Goal: Navigation & Orientation: Find specific page/section

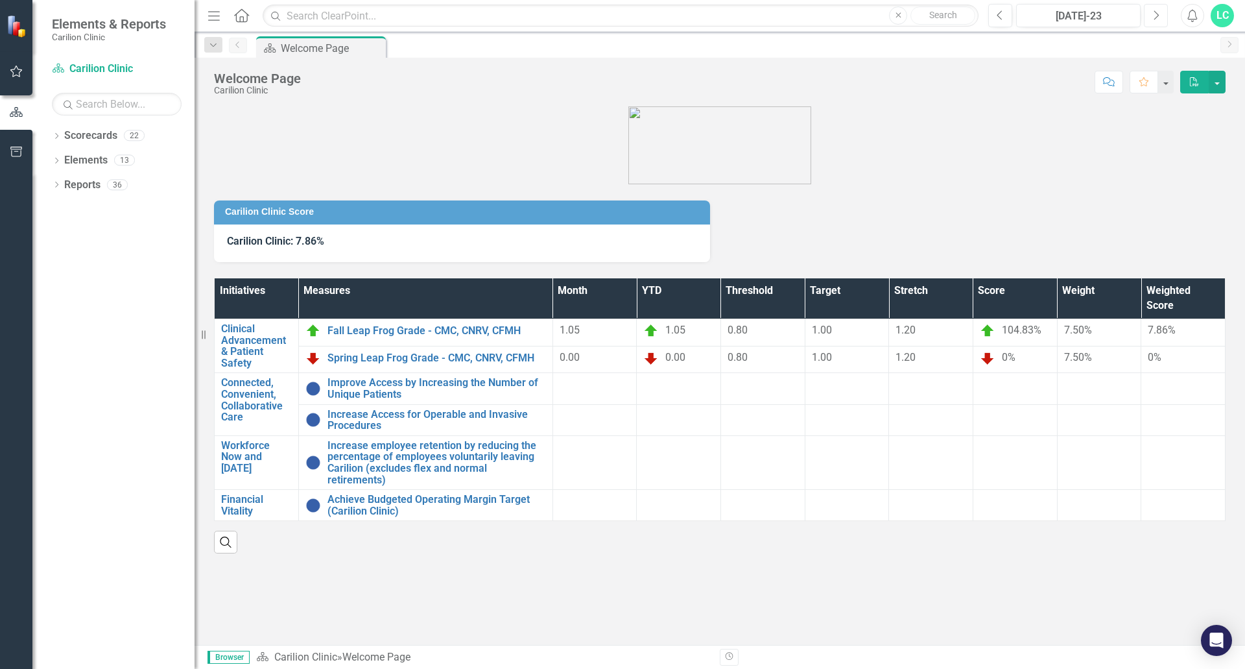
click at [1160, 16] on button "Next" at bounding box center [1156, 15] width 24 height 23
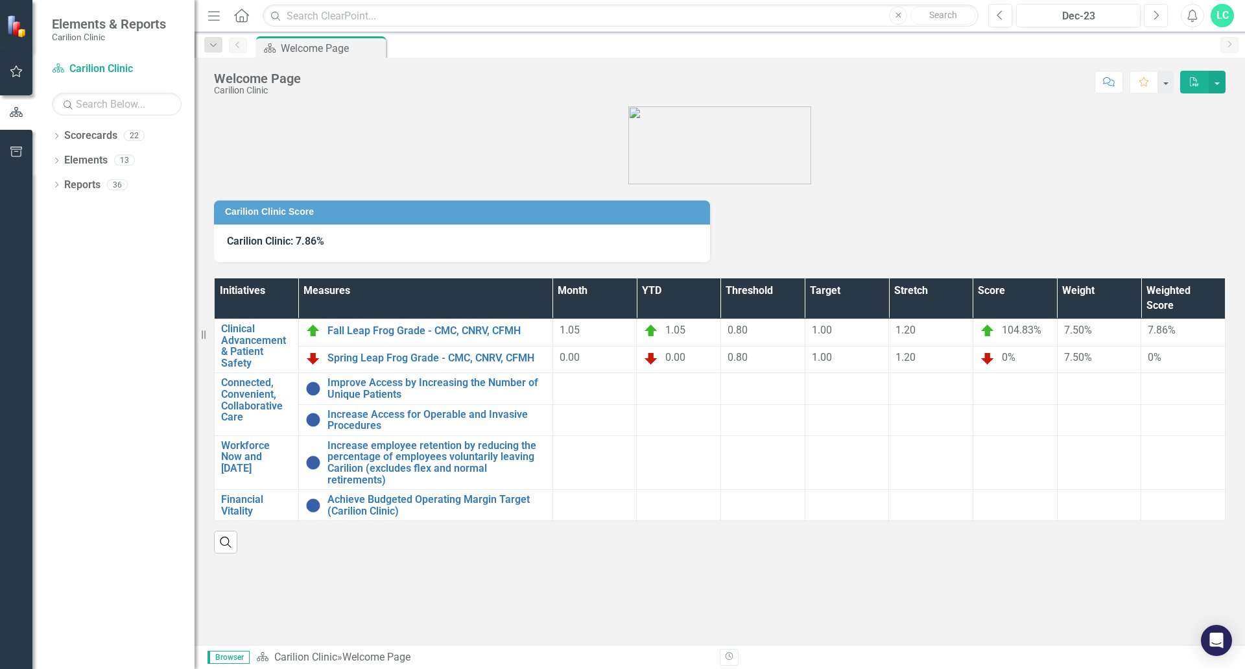
click at [1160, 16] on button "Next" at bounding box center [1156, 15] width 24 height 23
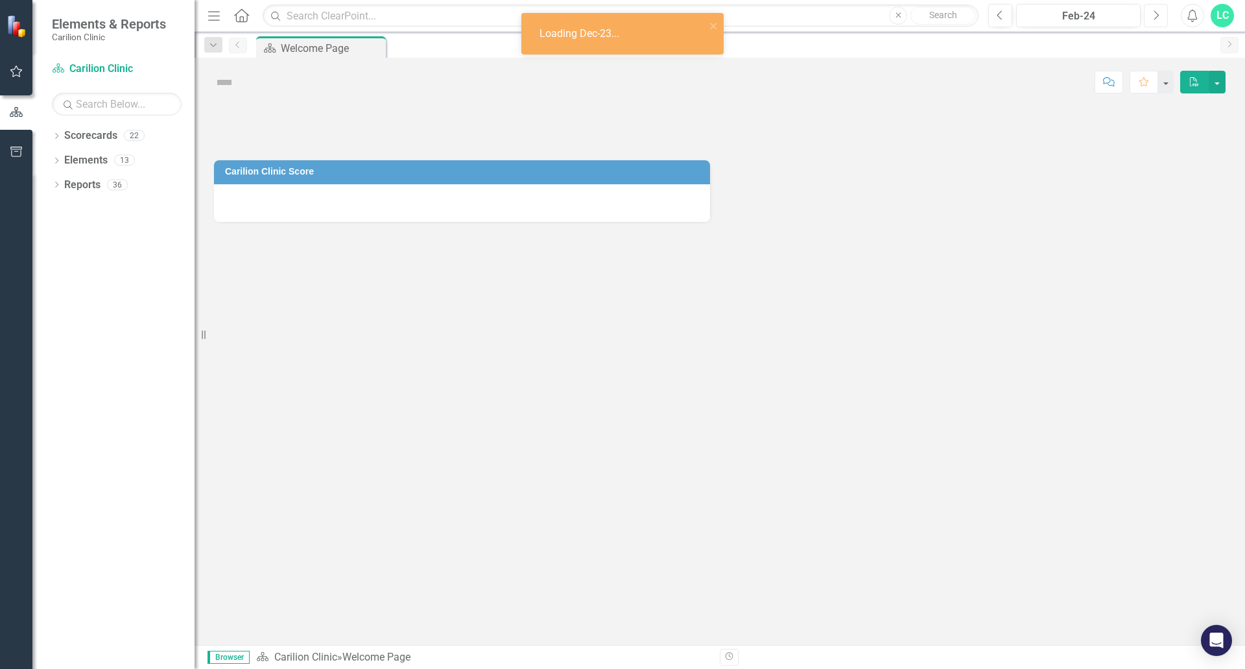
click at [1160, 16] on button "Next" at bounding box center [1156, 15] width 24 height 23
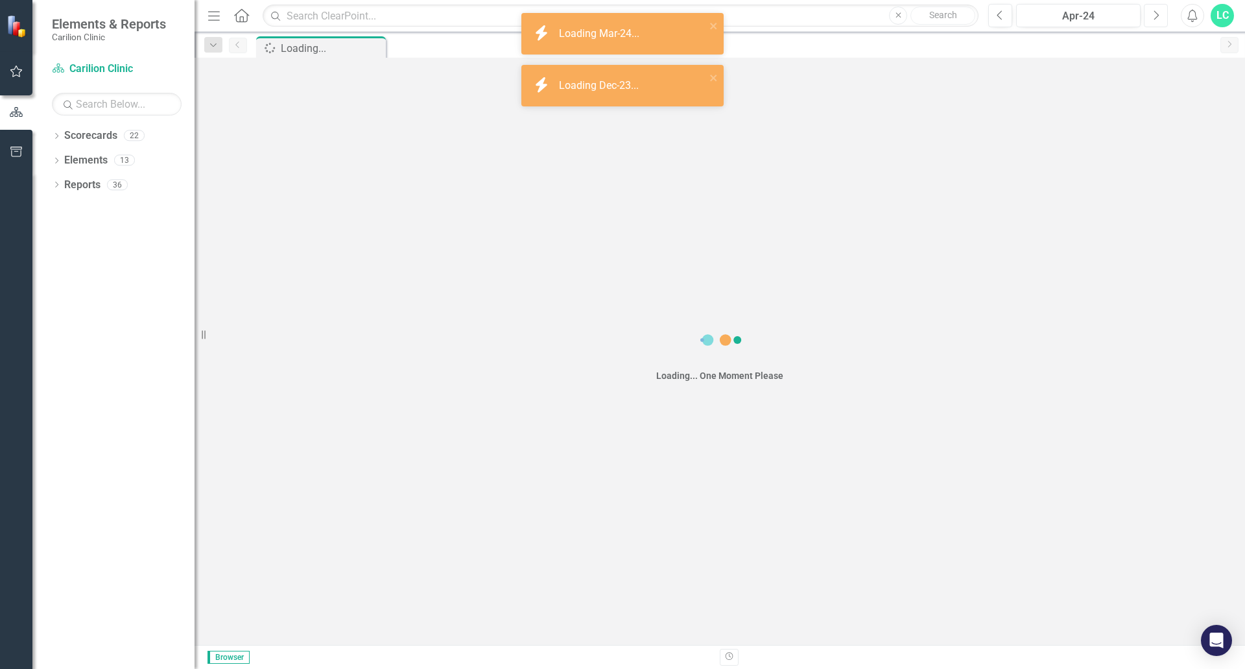
click at [1160, 16] on button "Next" at bounding box center [1156, 15] width 24 height 23
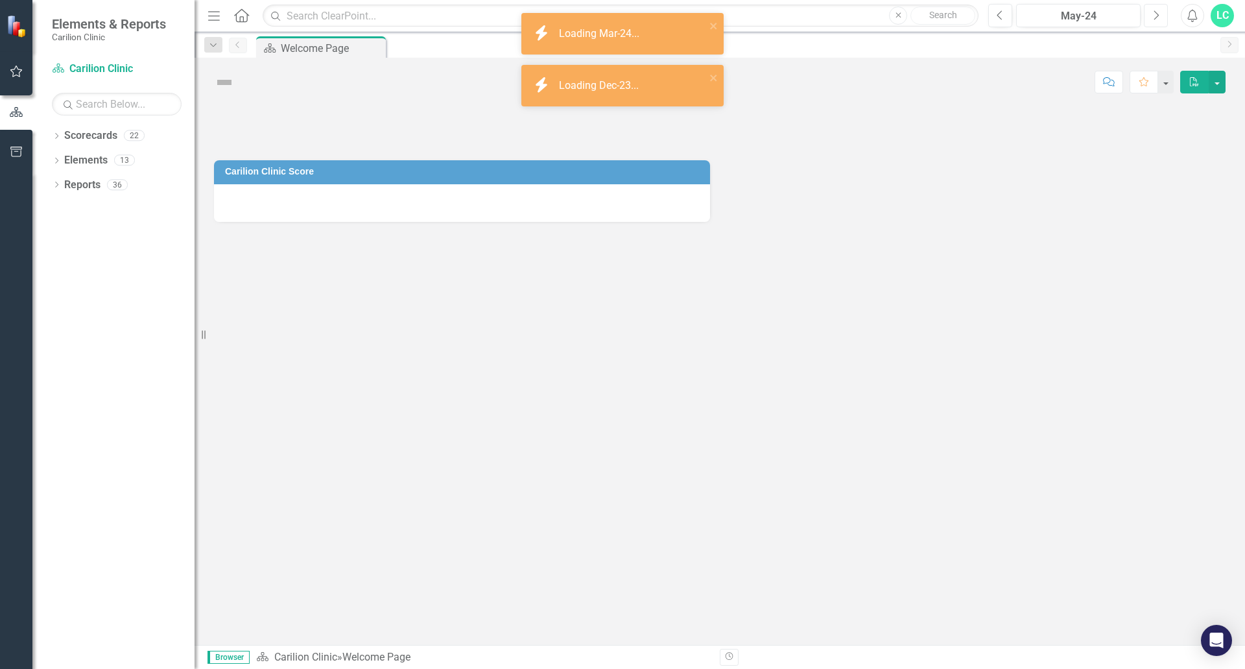
click at [1160, 16] on button "Next" at bounding box center [1156, 15] width 24 height 23
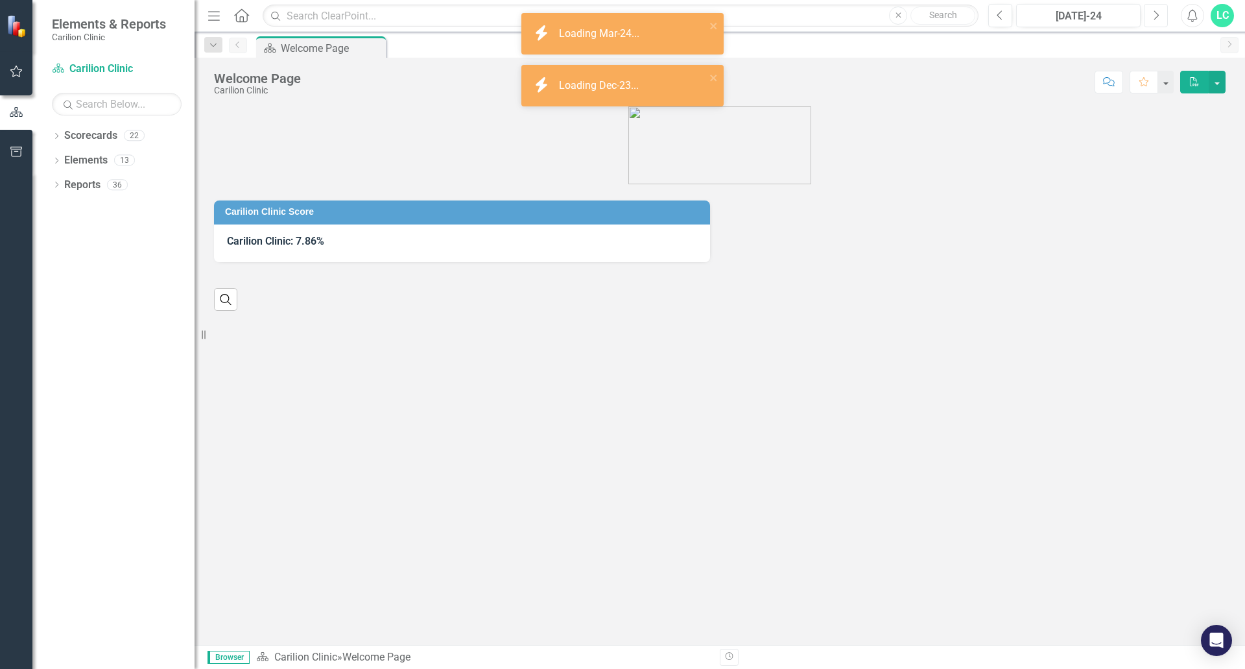
click at [1160, 16] on button "Next" at bounding box center [1156, 15] width 24 height 23
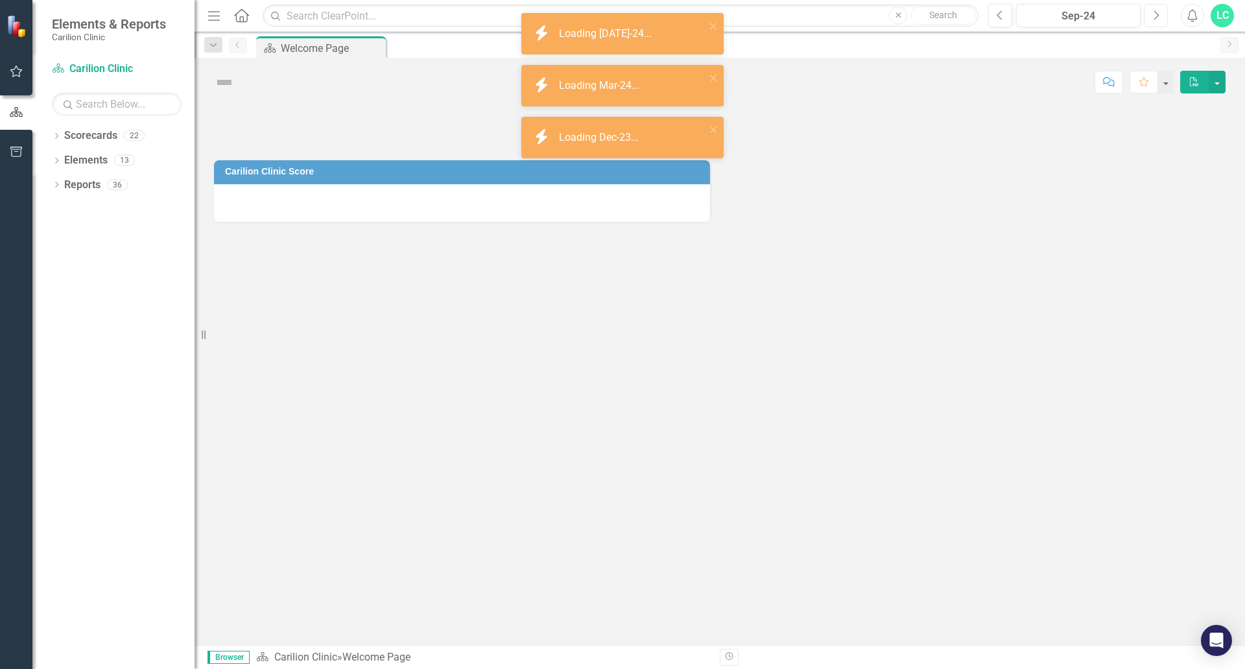
click at [1160, 16] on button "Next" at bounding box center [1156, 15] width 24 height 23
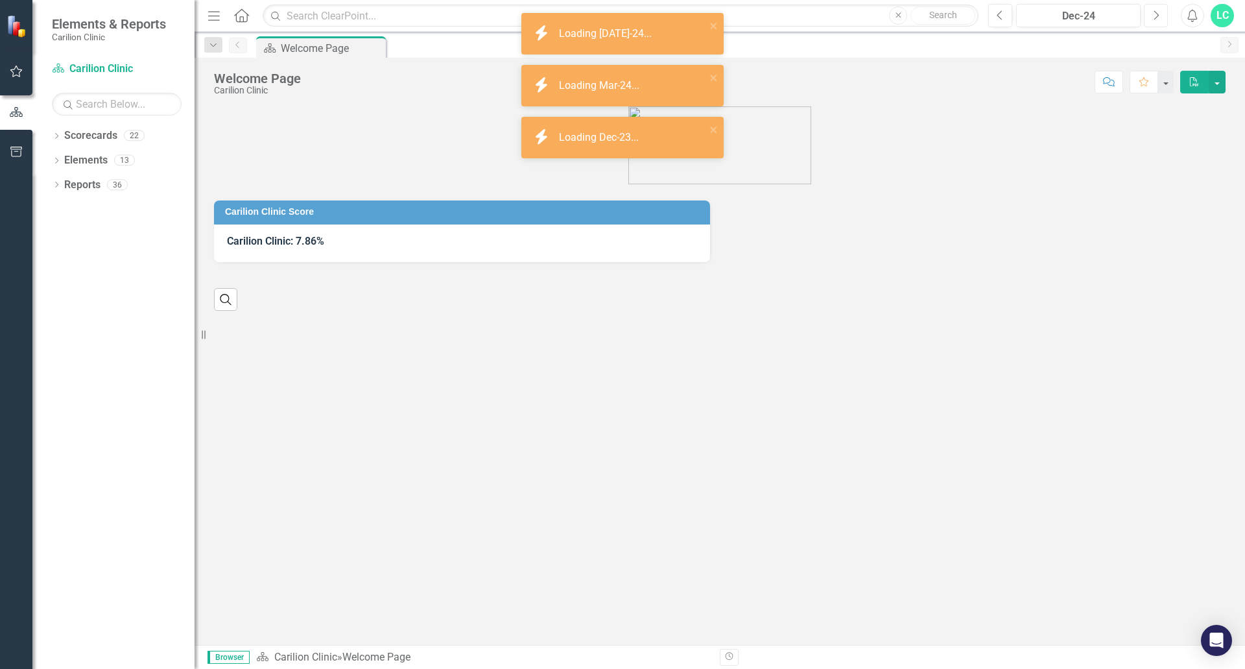
click at [1160, 16] on button "Next" at bounding box center [1156, 15] width 24 height 23
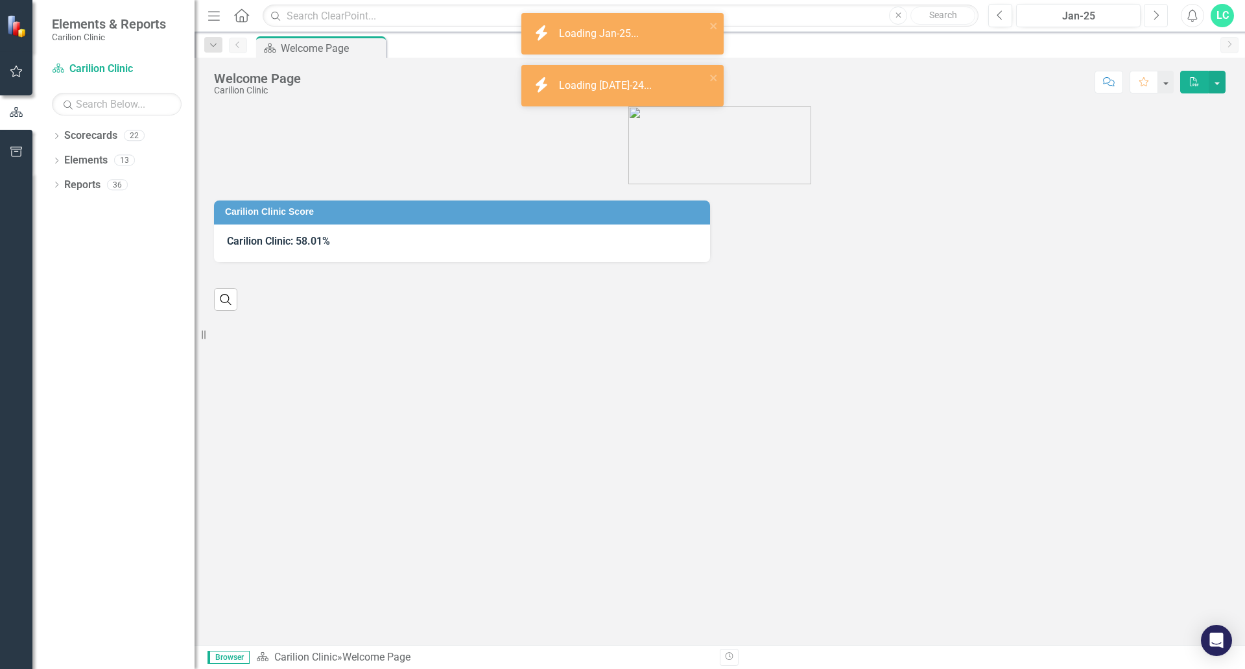
click at [1160, 16] on button "Next" at bounding box center [1156, 15] width 24 height 23
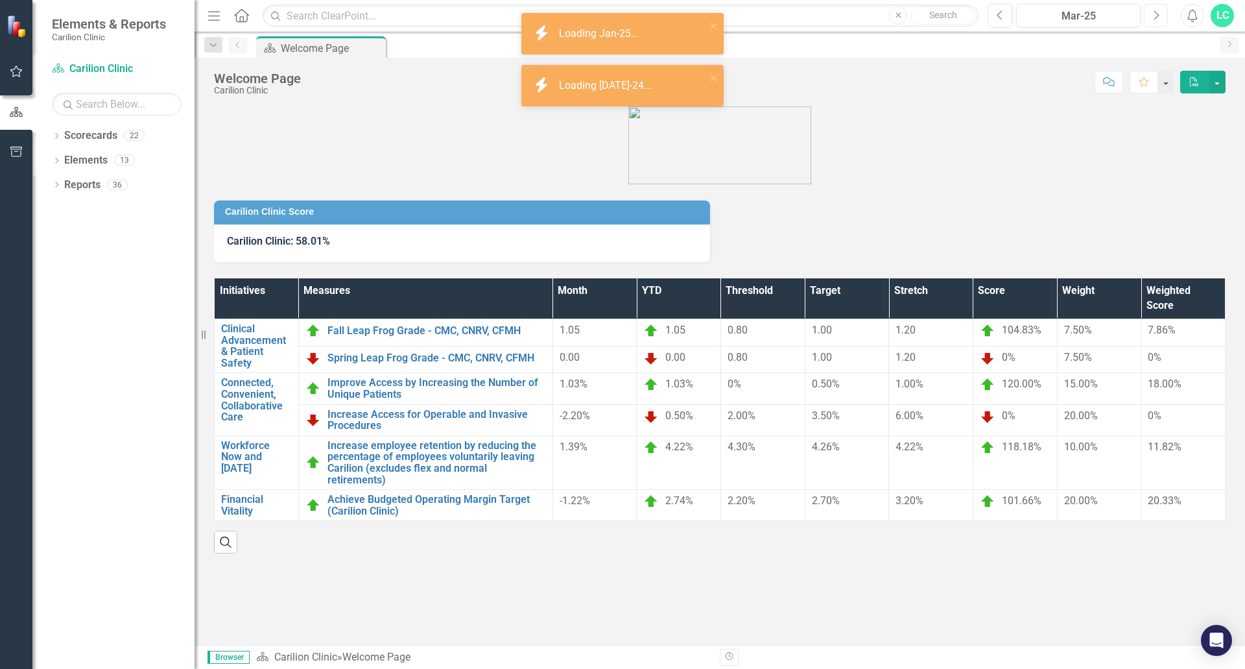
click at [1160, 16] on button "Next" at bounding box center [1156, 15] width 24 height 23
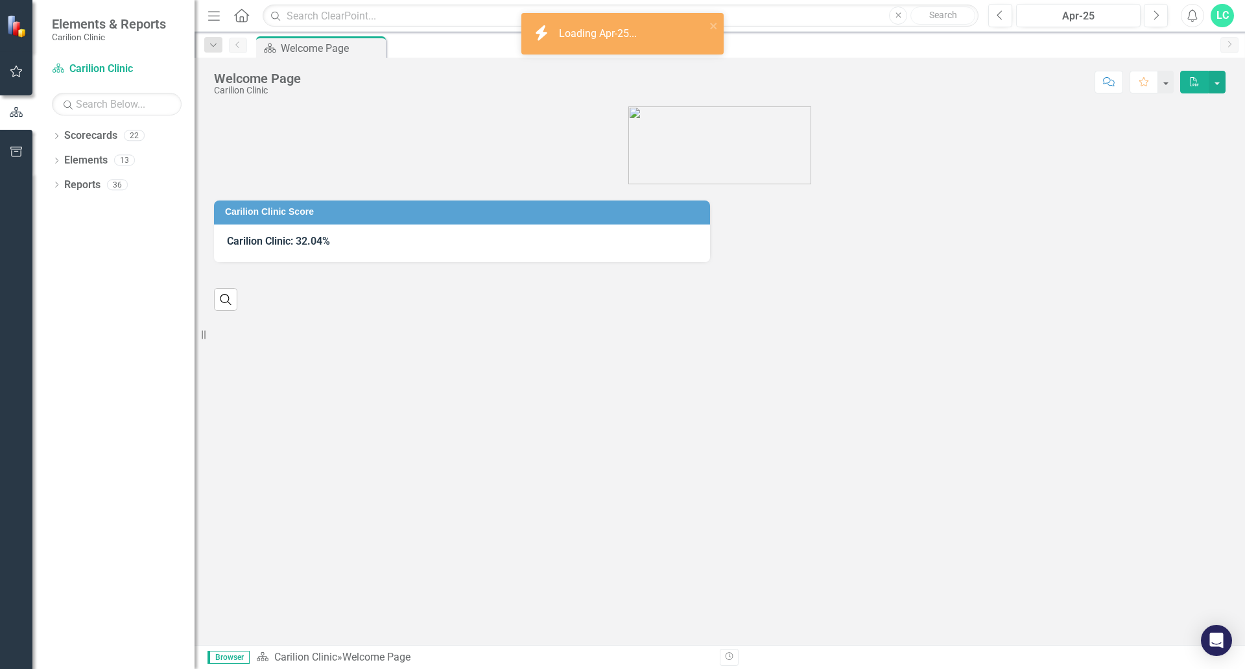
click at [50, 136] on div "Dropdown Scorecards 22 Dropdown Carilion Clinic Carilion Clinic Vision 2025 Sco…" at bounding box center [113, 397] width 162 height 544
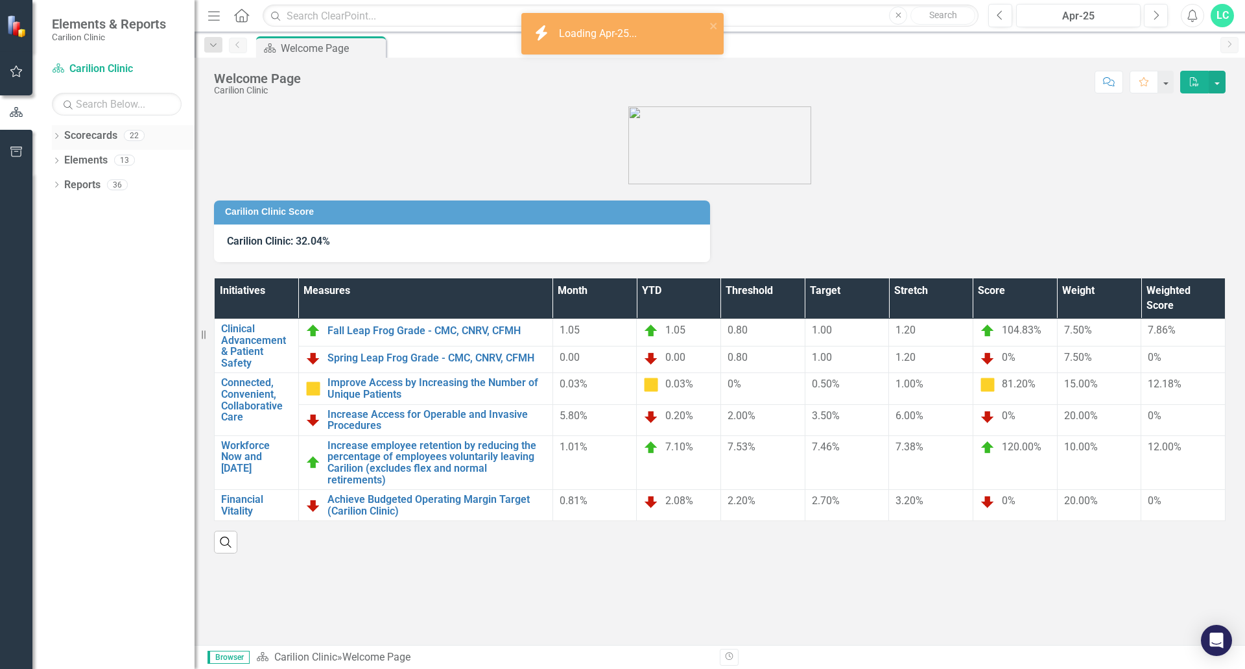
click at [57, 140] on icon "Dropdown" at bounding box center [56, 137] width 9 height 7
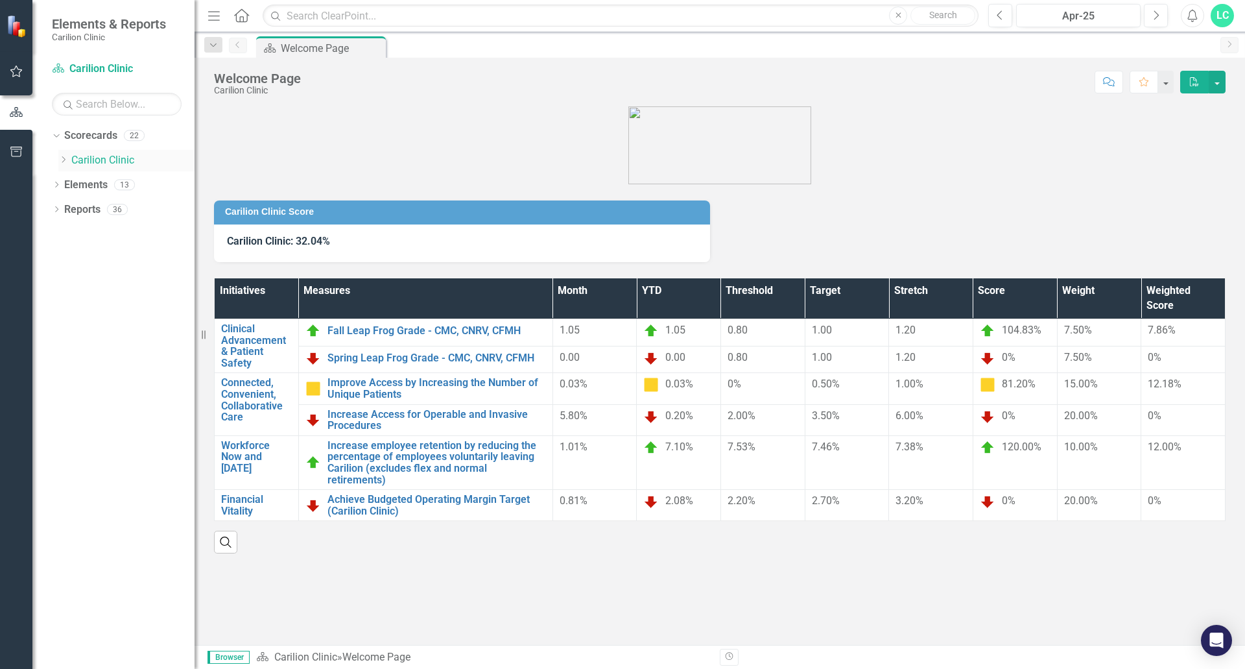
click at [66, 158] on icon "Dropdown" at bounding box center [63, 160] width 10 height 8
click at [86, 205] on link "Department of Medicine" at bounding box center [139, 209] width 110 height 15
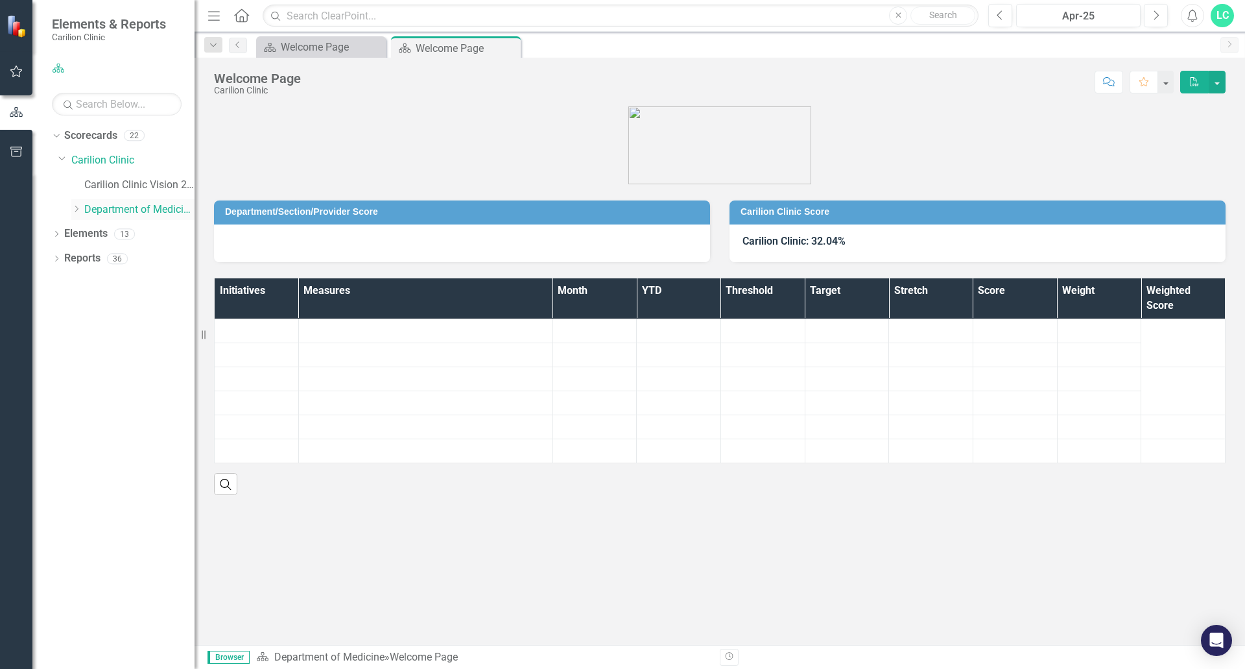
click at [76, 209] on icon "Dropdown" at bounding box center [76, 209] width 10 height 8
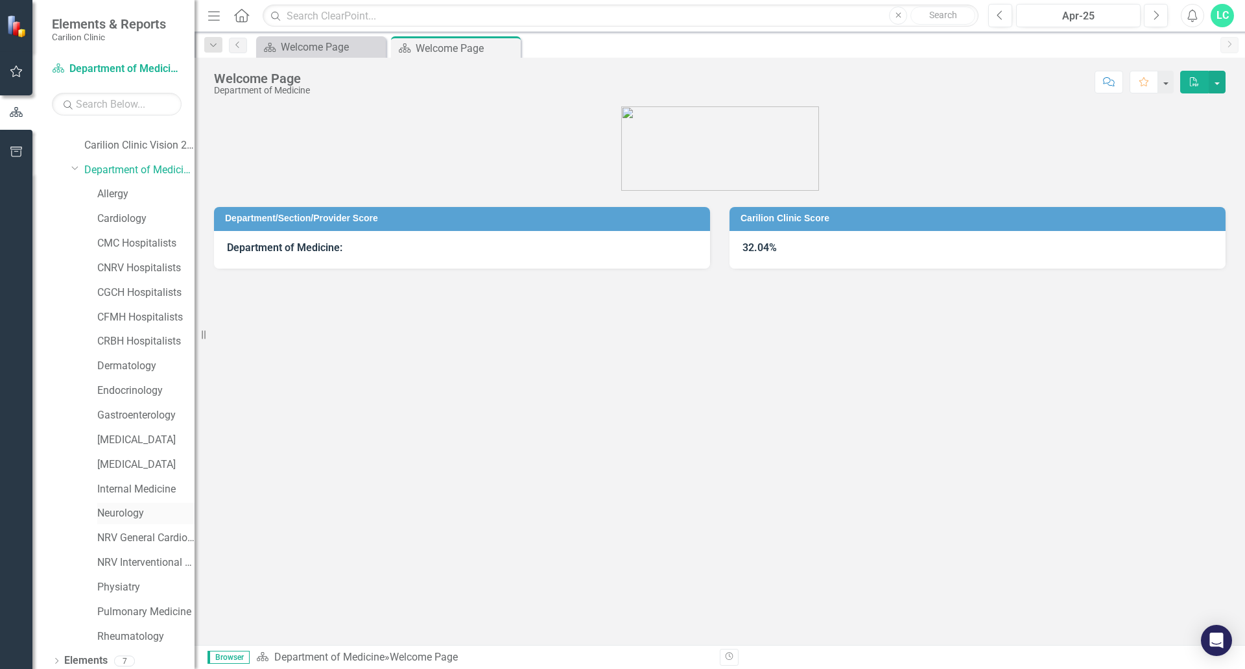
scroll to position [70, 0]
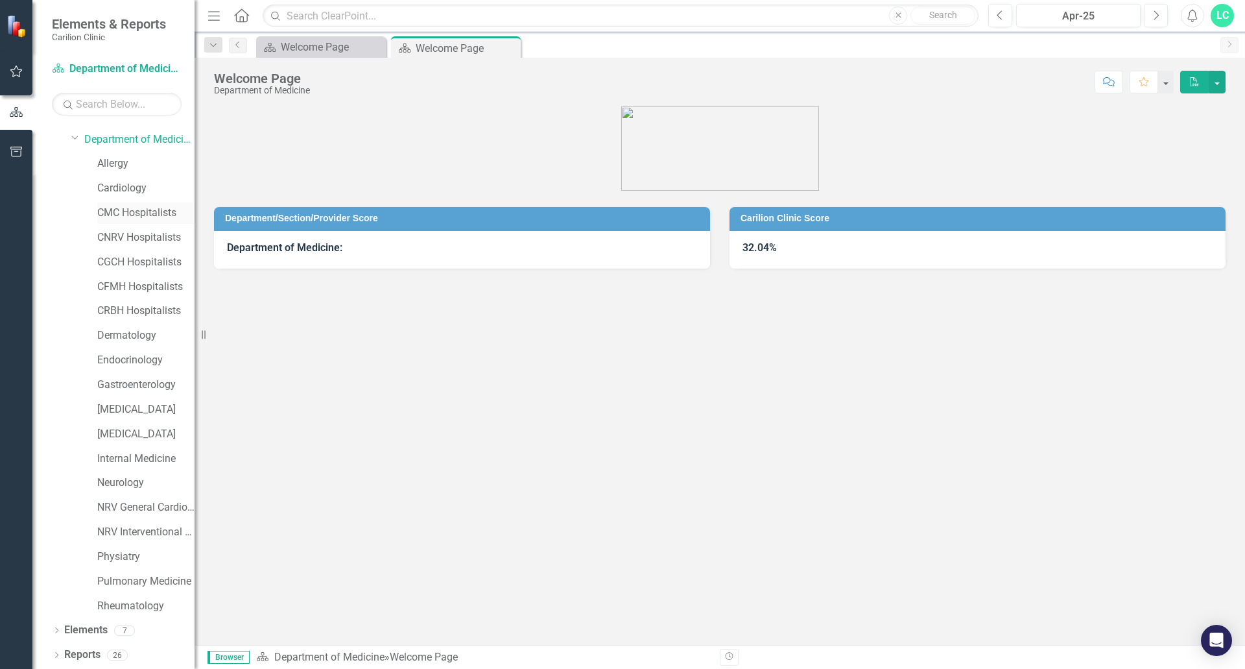
click at [138, 215] on link "CMC Hospitalists" at bounding box center [145, 213] width 97 height 15
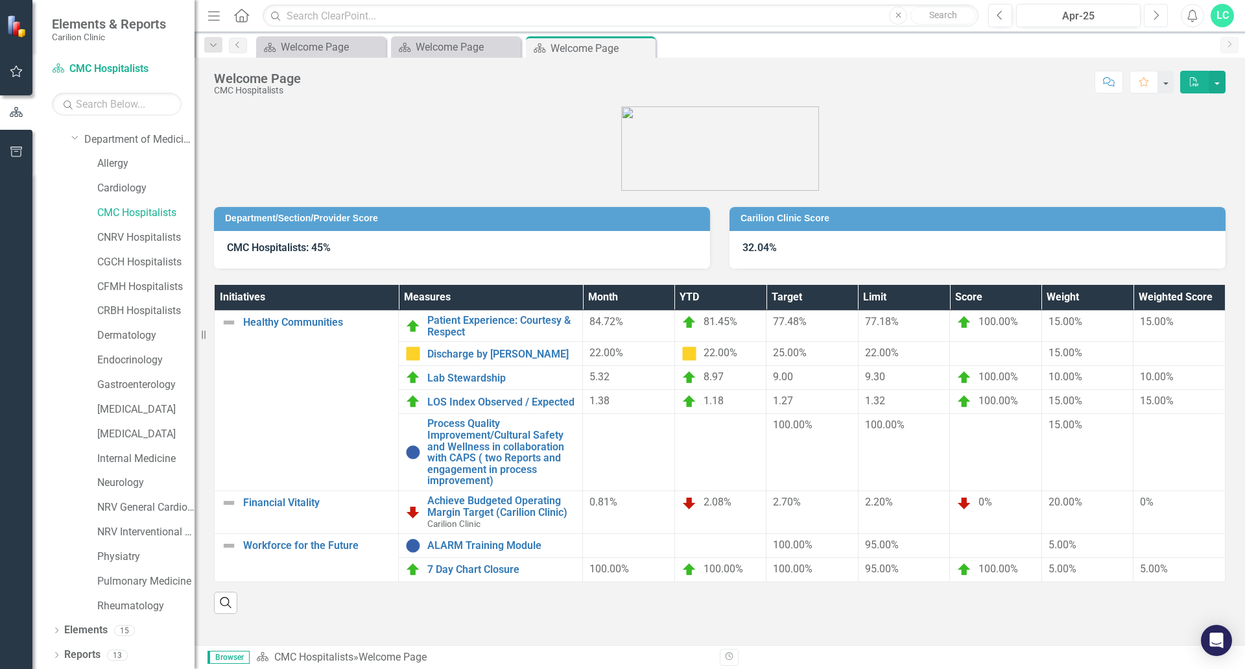
click at [1155, 14] on icon "Next" at bounding box center [1156, 16] width 7 height 12
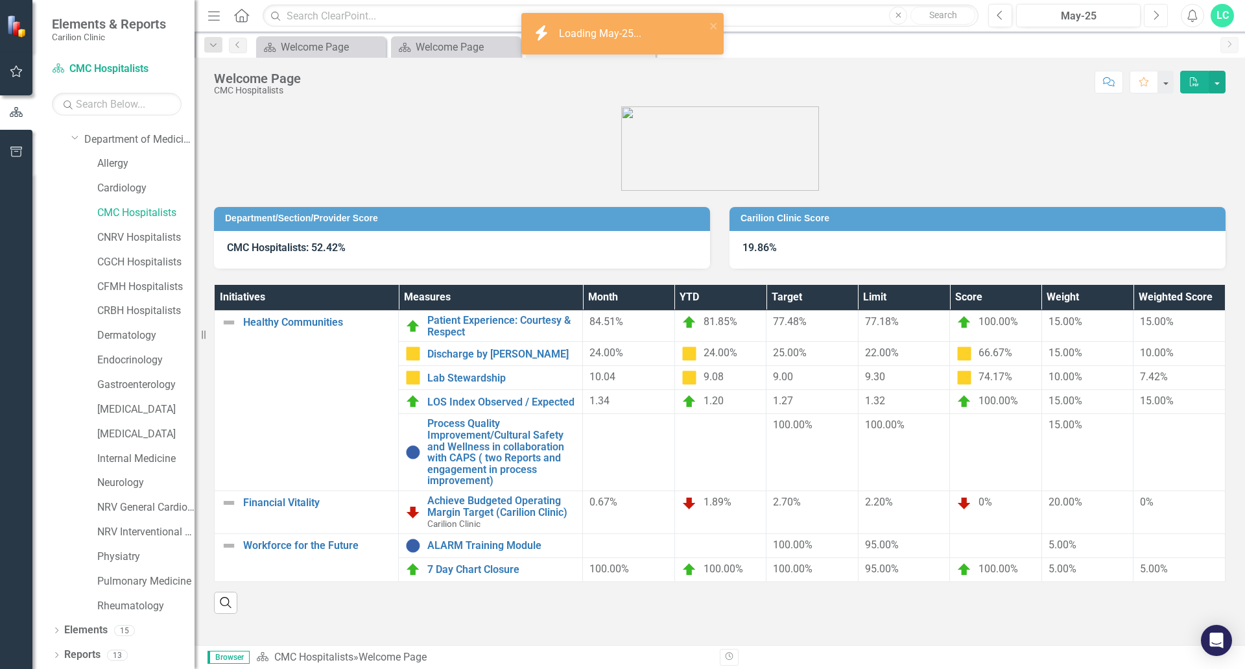
click at [1155, 14] on icon "Next" at bounding box center [1156, 16] width 7 height 12
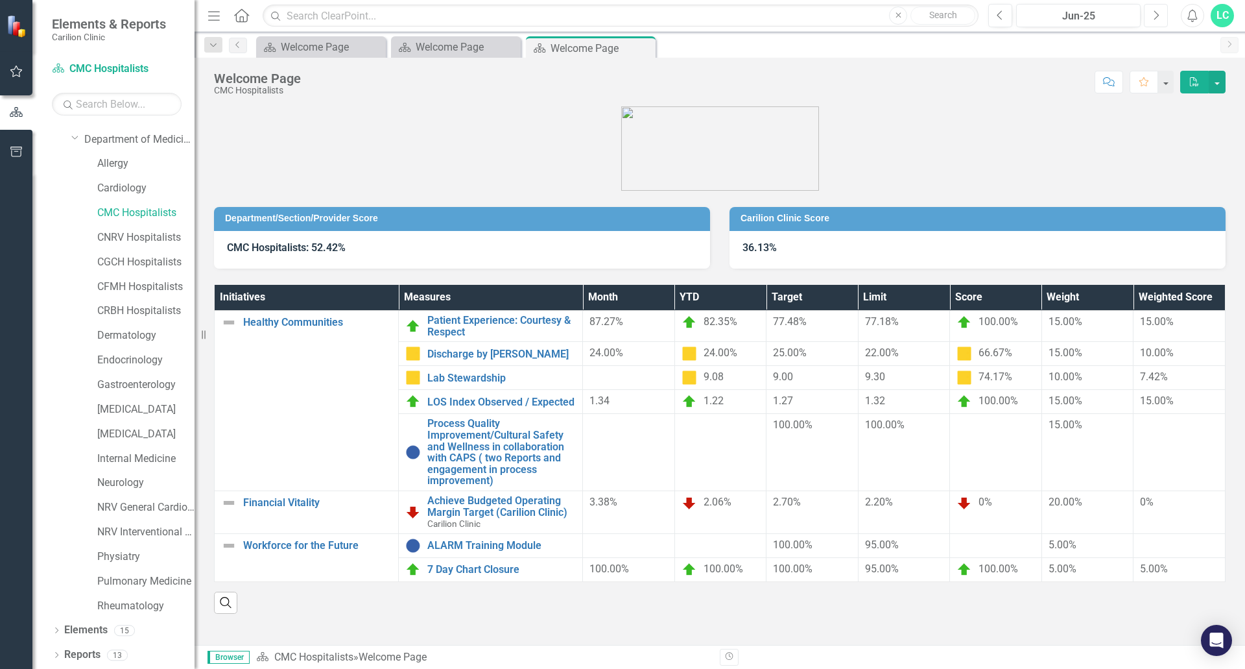
click at [1149, 15] on button "Next" at bounding box center [1156, 15] width 24 height 23
click at [997, 16] on button "Previous" at bounding box center [1001, 15] width 24 height 23
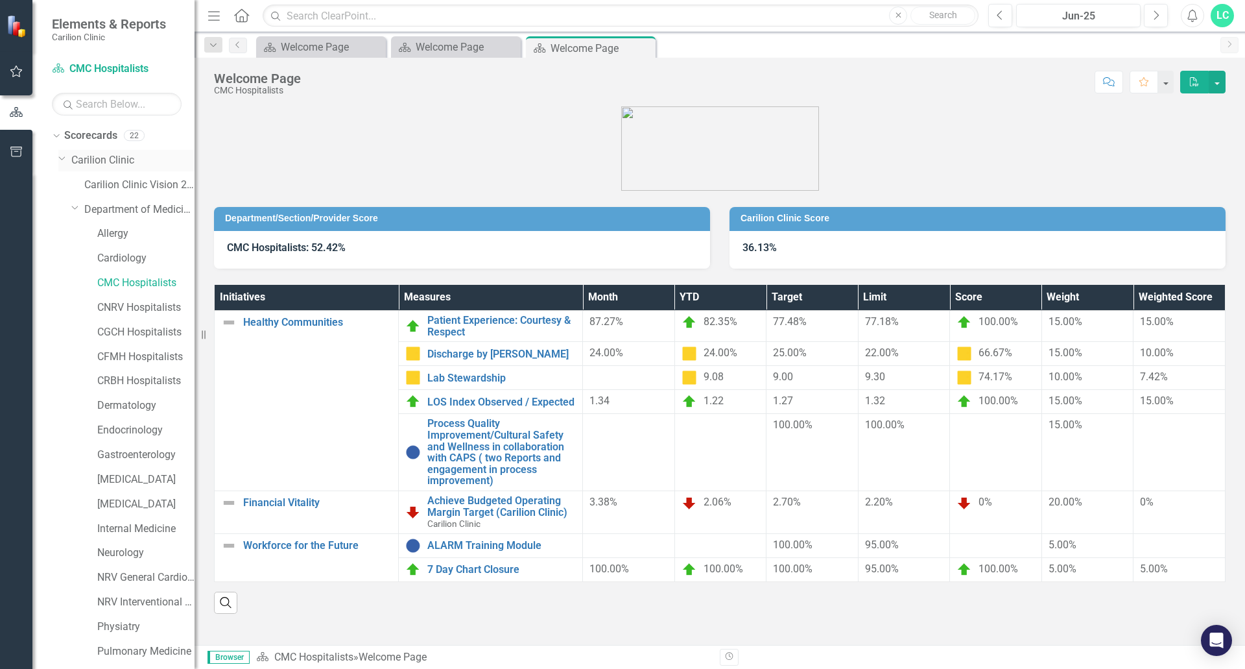
click at [104, 159] on link "Carilion Clinic" at bounding box center [132, 160] width 123 height 15
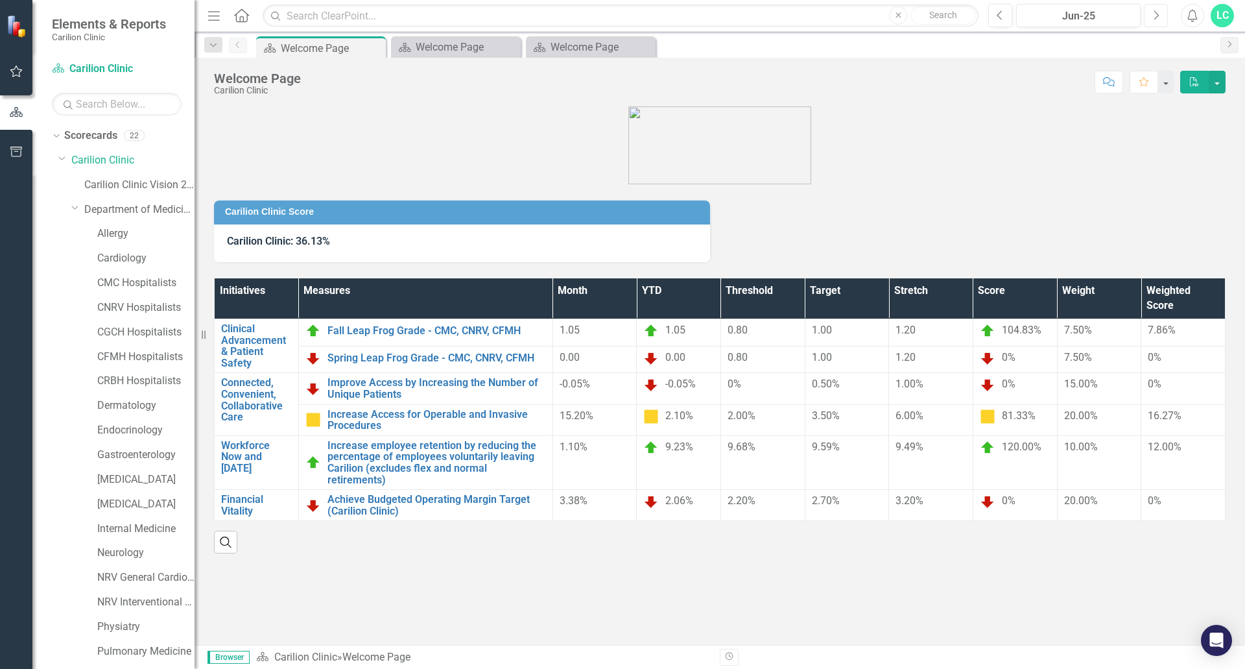
click at [1162, 18] on button "Next" at bounding box center [1156, 15] width 24 height 23
click at [998, 19] on icon "Previous" at bounding box center [1000, 16] width 7 height 12
click at [995, 15] on button "Previous" at bounding box center [1001, 15] width 24 height 23
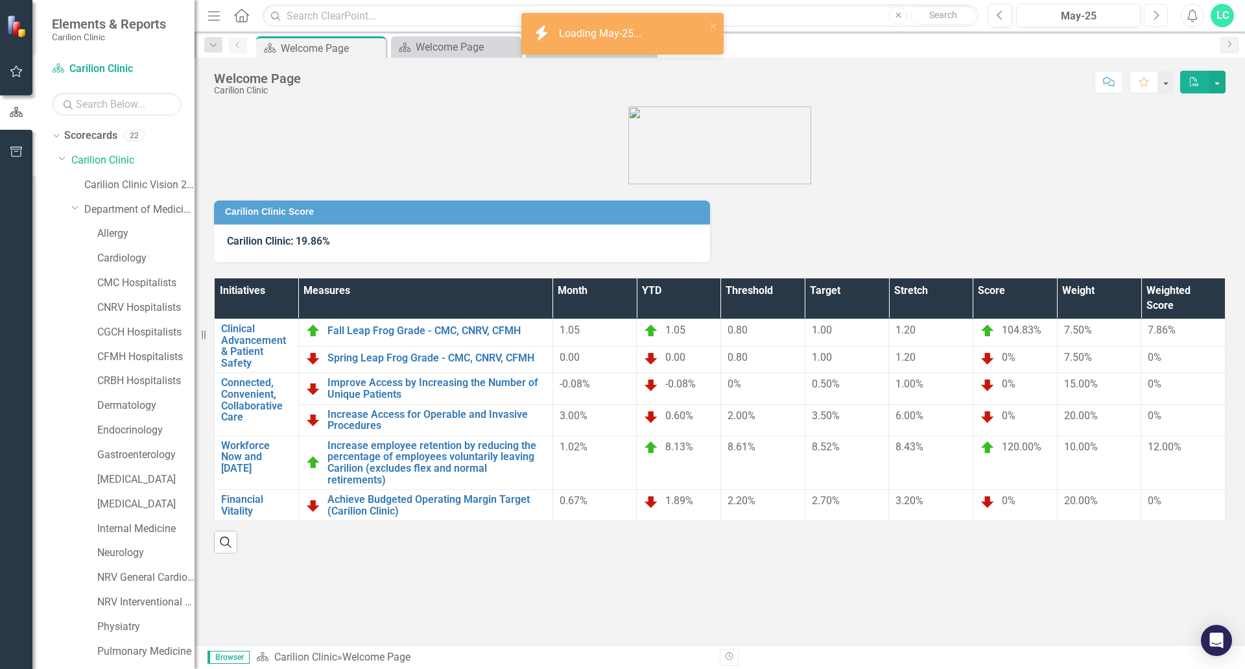
click at [1152, 14] on button "Next" at bounding box center [1156, 15] width 24 height 23
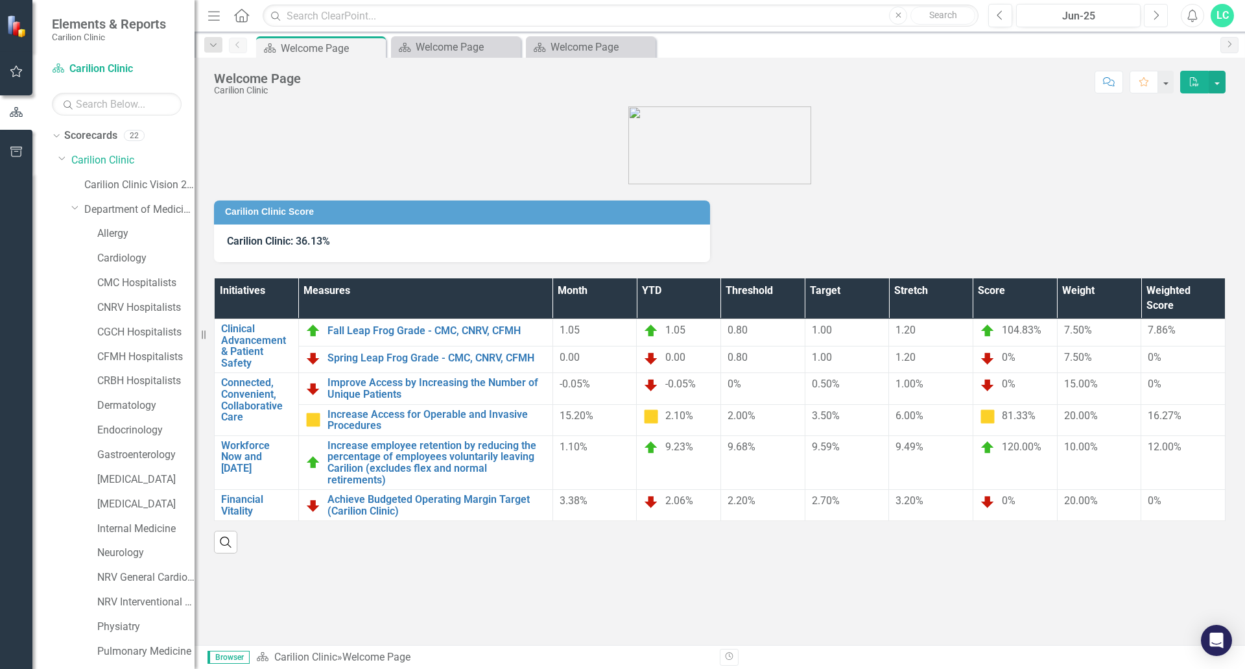
click at [1153, 19] on icon "Next" at bounding box center [1156, 16] width 7 height 12
click at [1008, 17] on button "Previous" at bounding box center [1001, 15] width 24 height 23
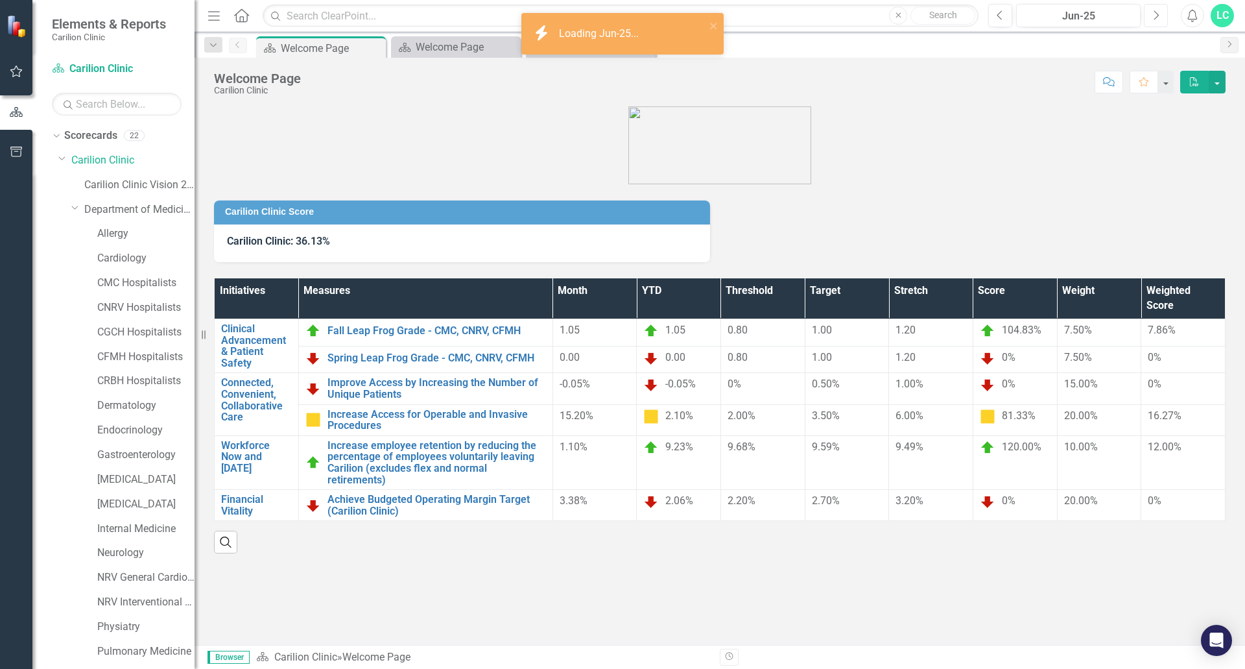
click at [1160, 15] on button "Next" at bounding box center [1156, 15] width 24 height 23
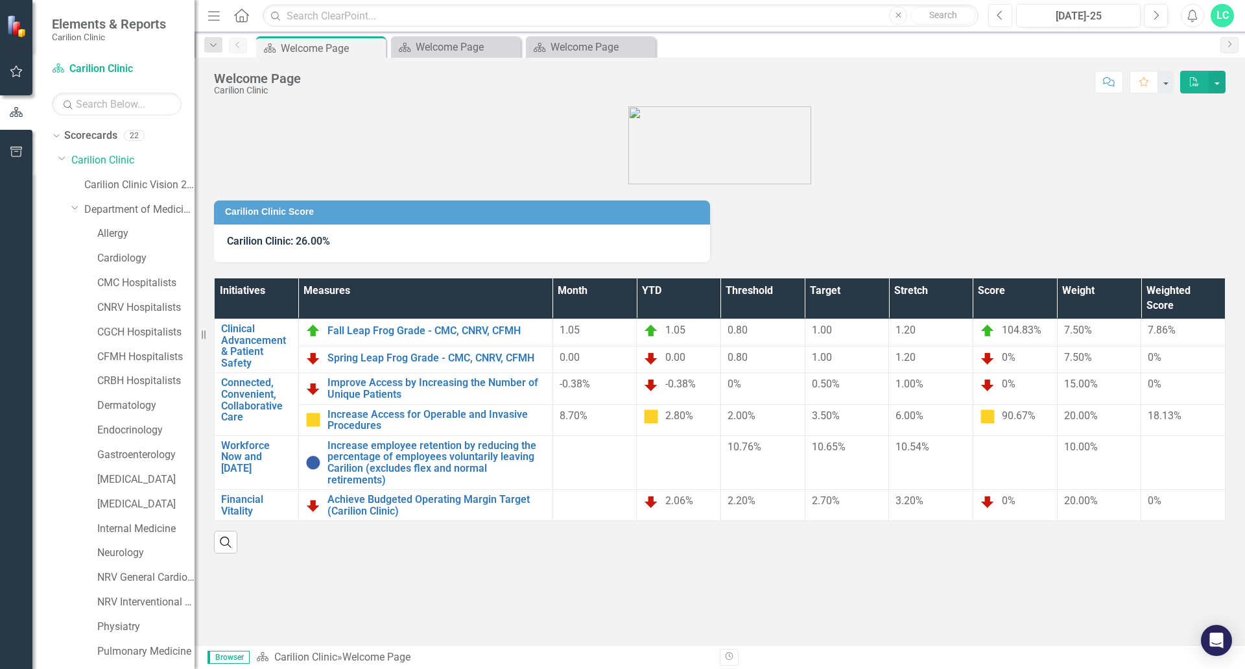
click at [1000, 12] on icon "button" at bounding box center [1000, 14] width 5 height 9
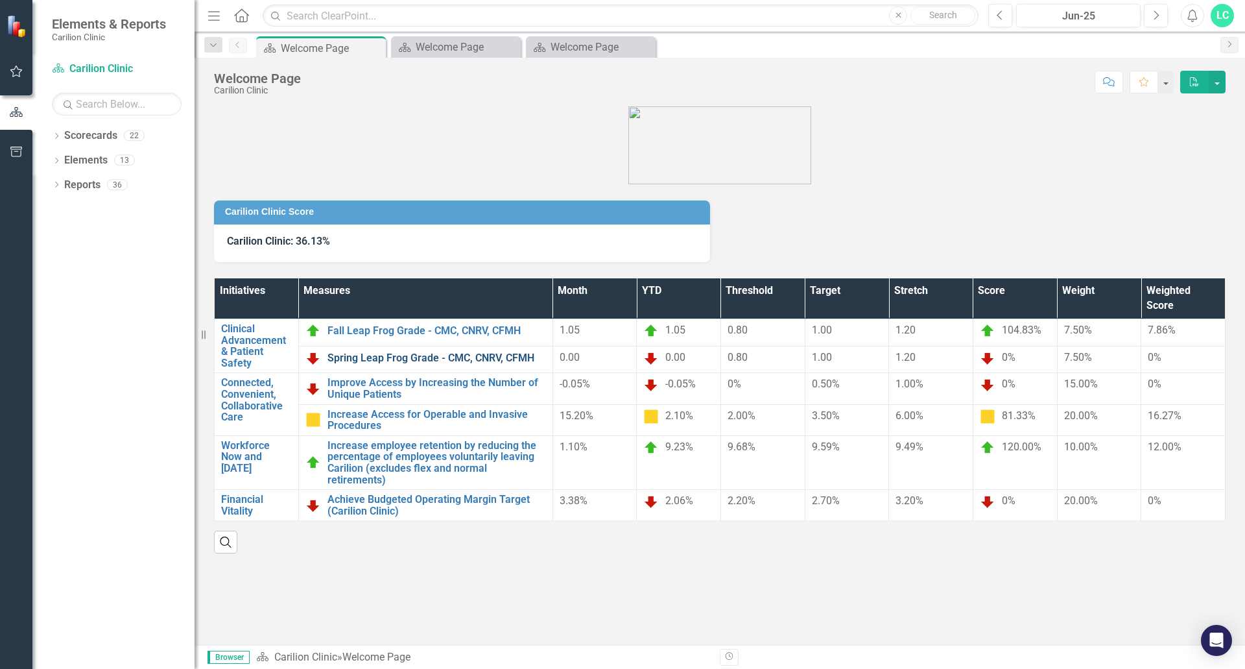
click at [451, 358] on link "Spring Leap Frog Grade - CMC, CNRV, CFMH" at bounding box center [437, 358] width 219 height 12
click at [247, 354] on link "Clinical Advancement & Patient Safety" at bounding box center [256, 345] width 71 height 45
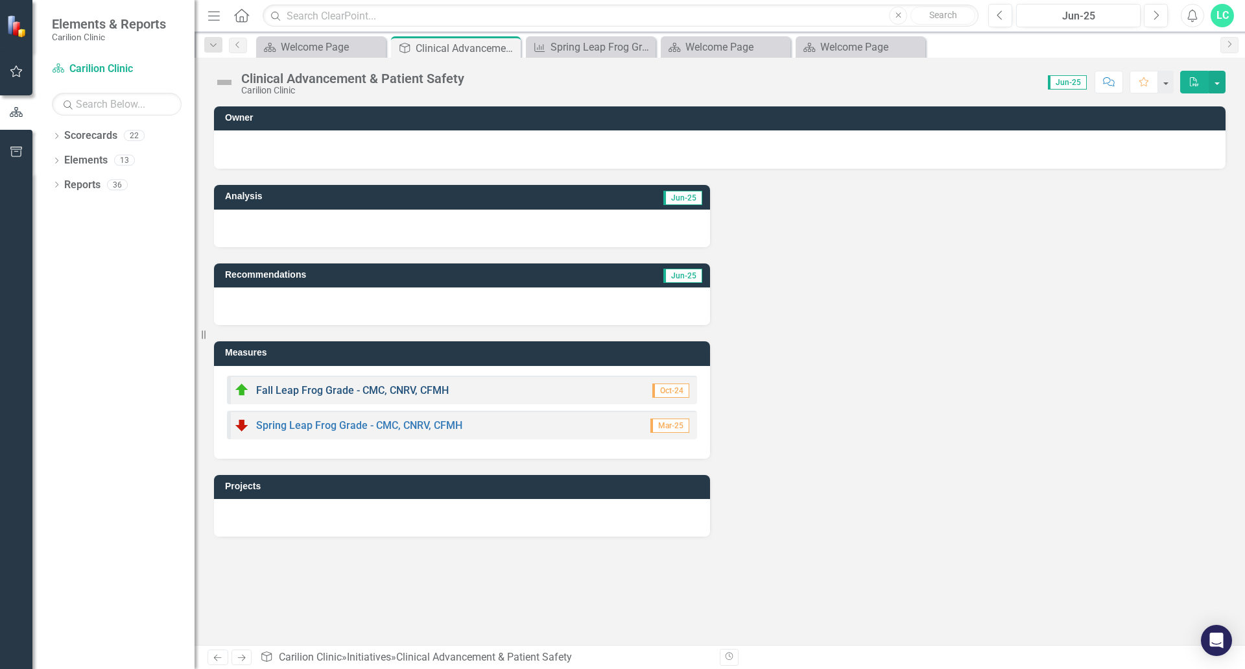
click at [376, 388] on link "Fall Leap Frog Grade - CMC, CNRV, CFMH" at bounding box center [352, 390] width 193 height 12
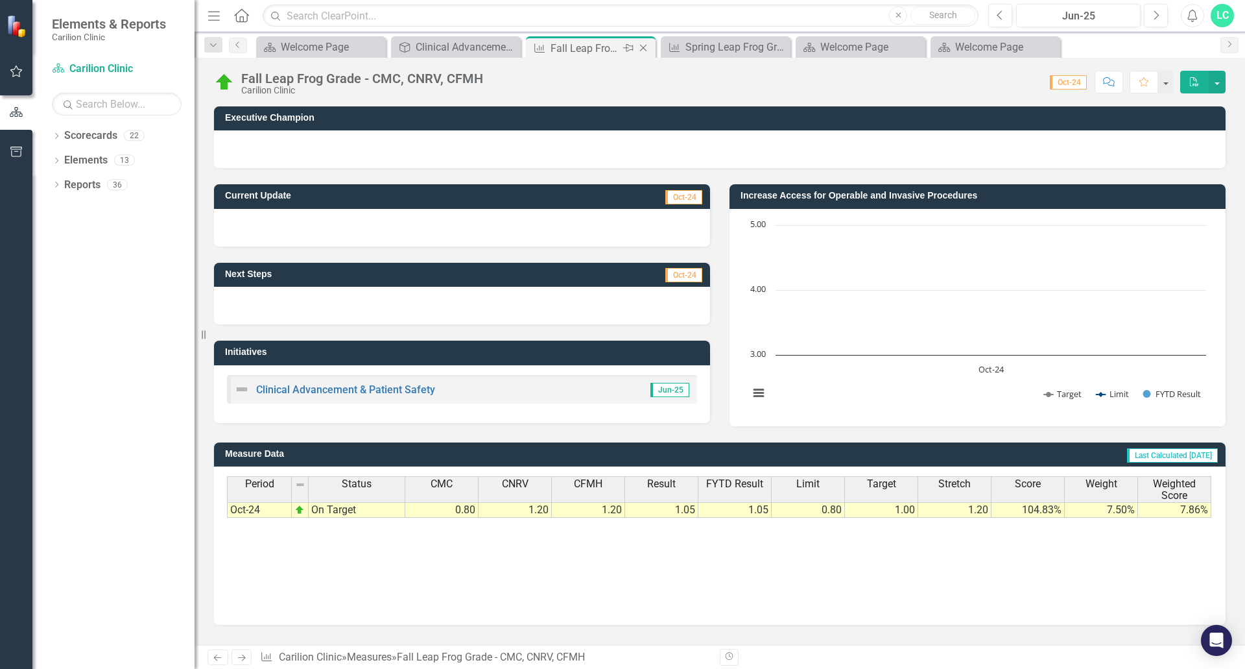
click at [642, 49] on icon "Close" at bounding box center [643, 48] width 13 height 10
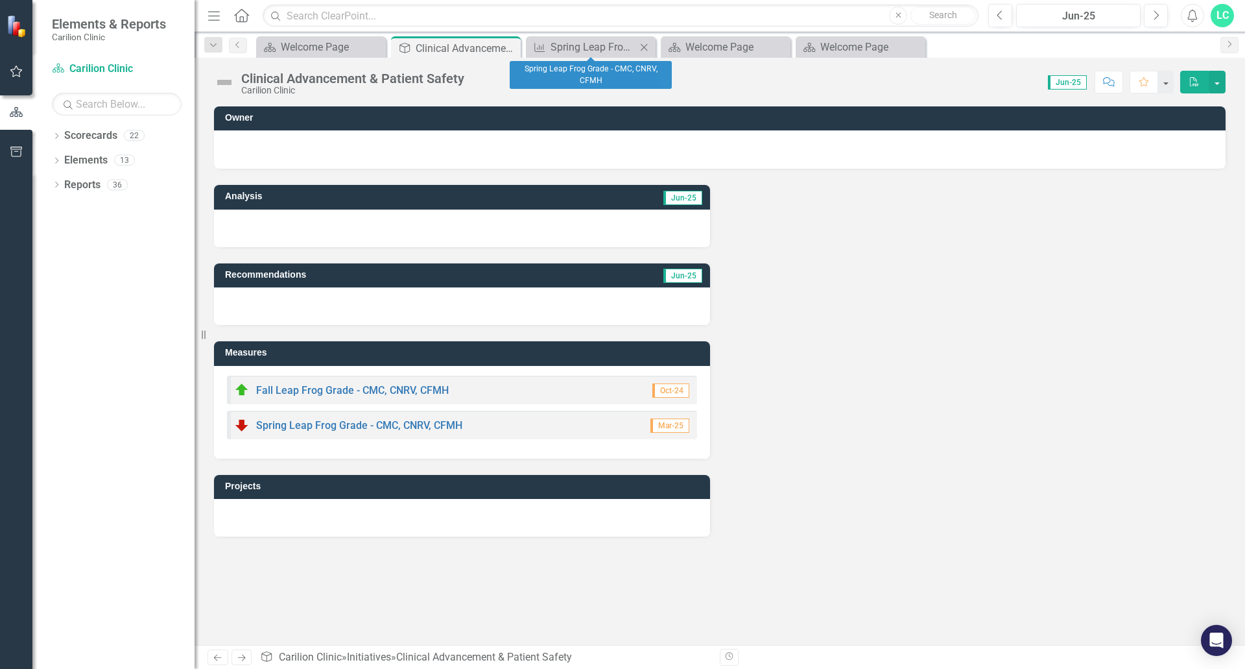
click at [646, 44] on icon "Close" at bounding box center [644, 47] width 13 height 10
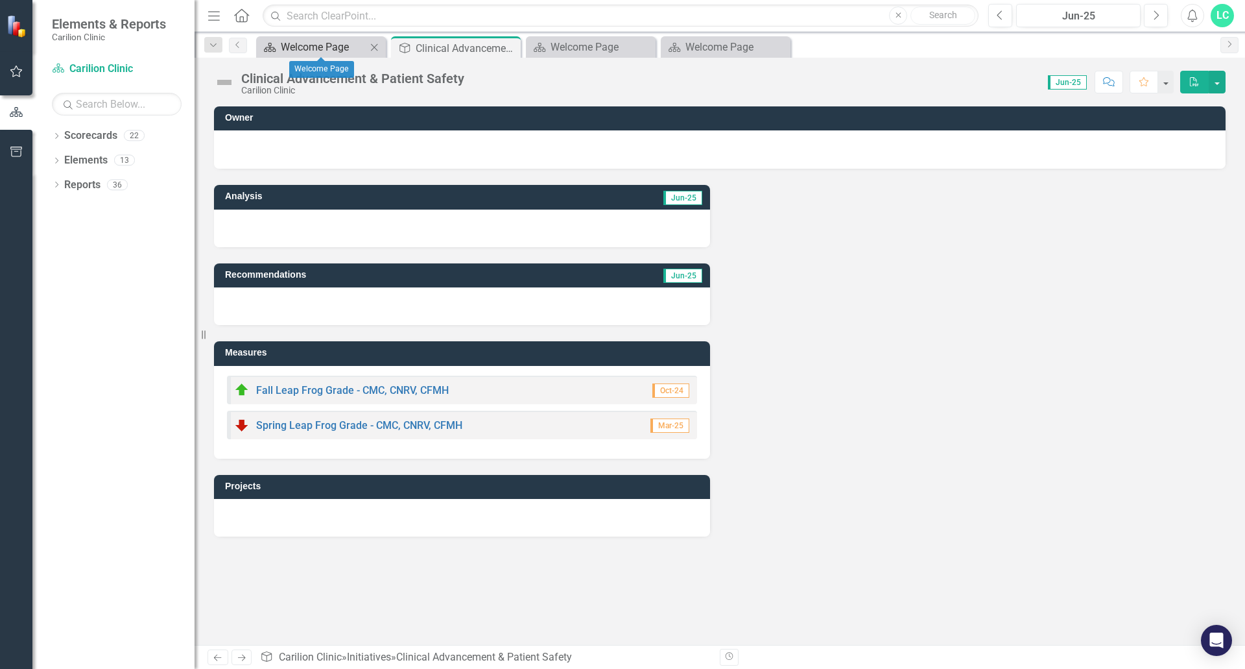
click at [299, 49] on div "Welcome Page" at bounding box center [324, 47] width 86 height 16
